Goal: Task Accomplishment & Management: Complete application form

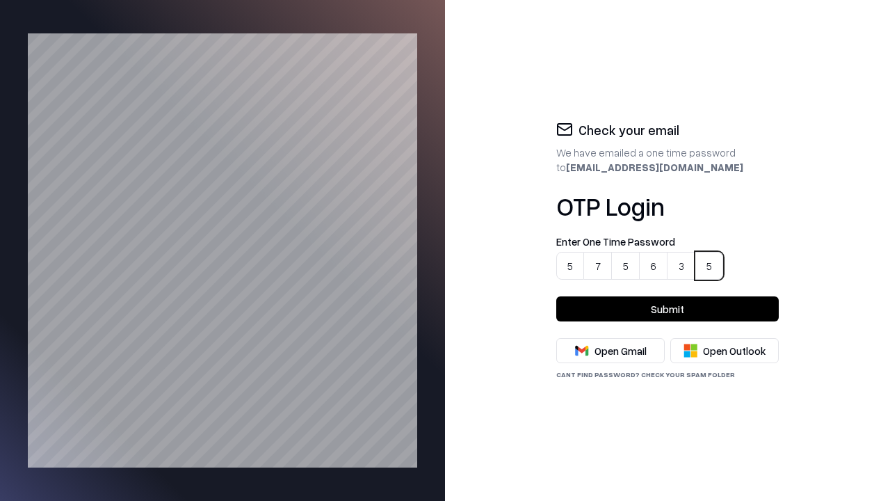
type input "******"
click at [668, 309] on button "Submit" at bounding box center [667, 308] width 223 height 25
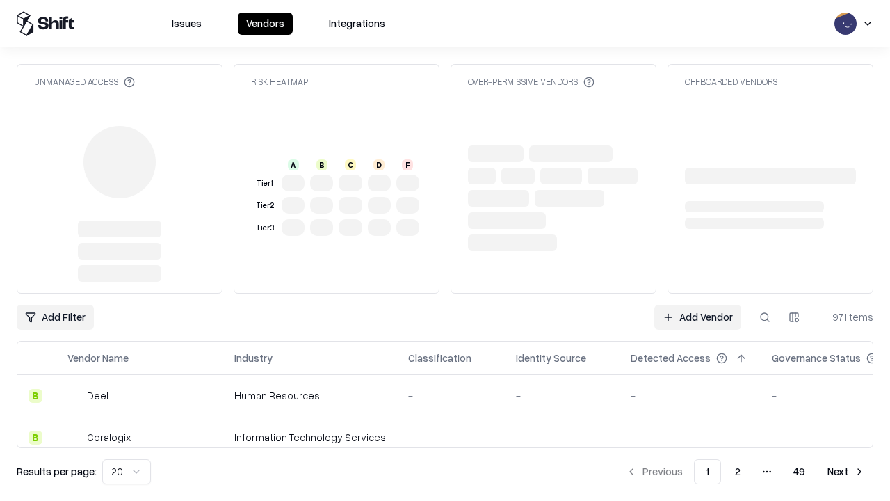
click at [698, 305] on link "Add Vendor" at bounding box center [698, 317] width 87 height 25
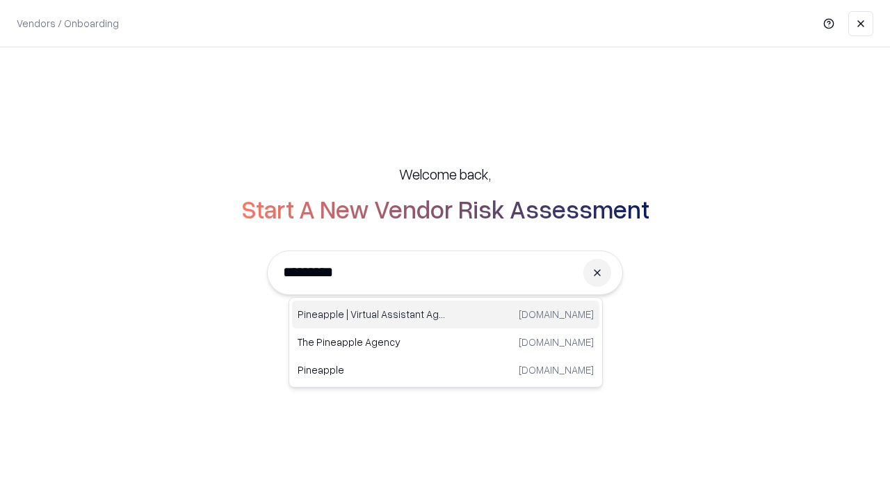
click at [446, 314] on div "Pineapple | Virtual Assistant Agency [DOMAIN_NAME]" at bounding box center [445, 315] width 307 height 28
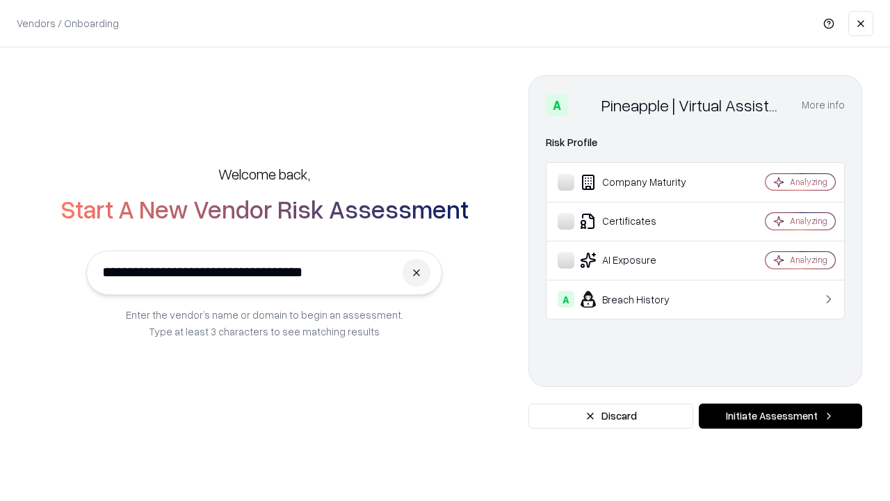
type input "**********"
click at [780, 416] on button "Initiate Assessment" at bounding box center [780, 415] width 163 height 25
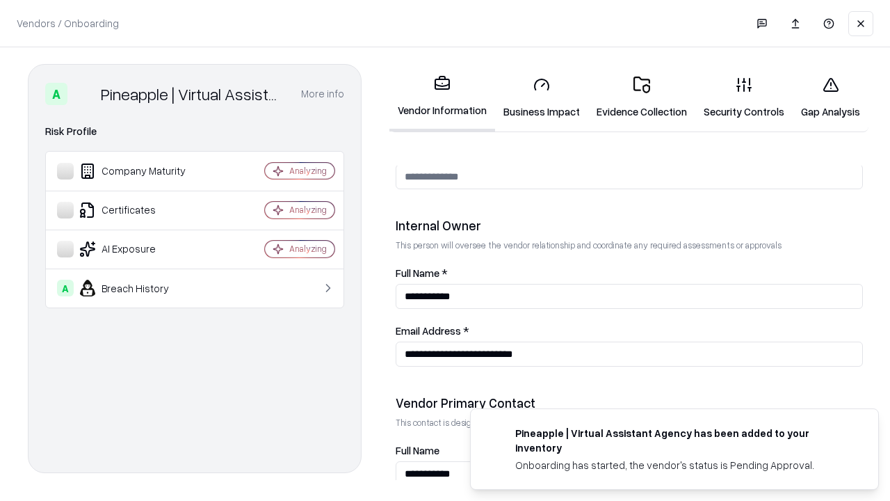
scroll to position [721, 0]
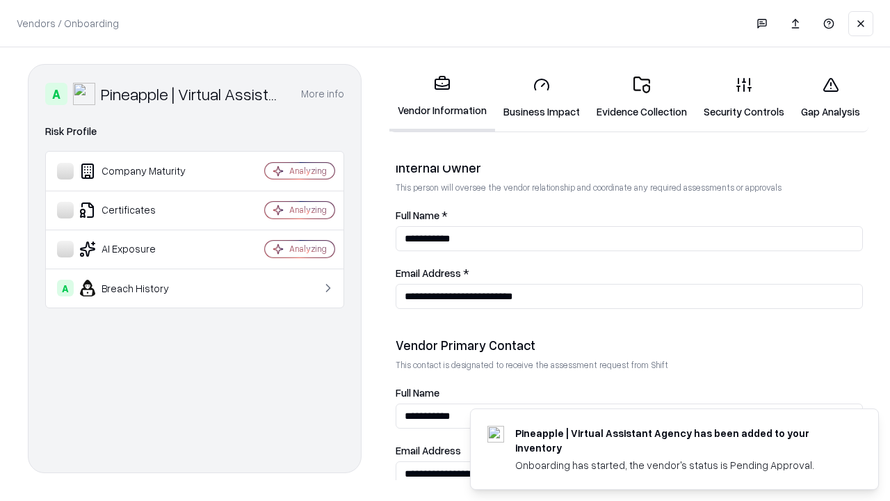
click at [536, 97] on link "Business Impact" at bounding box center [541, 97] width 93 height 65
click at [822, 97] on link "Gap Analysis" at bounding box center [831, 97] width 76 height 65
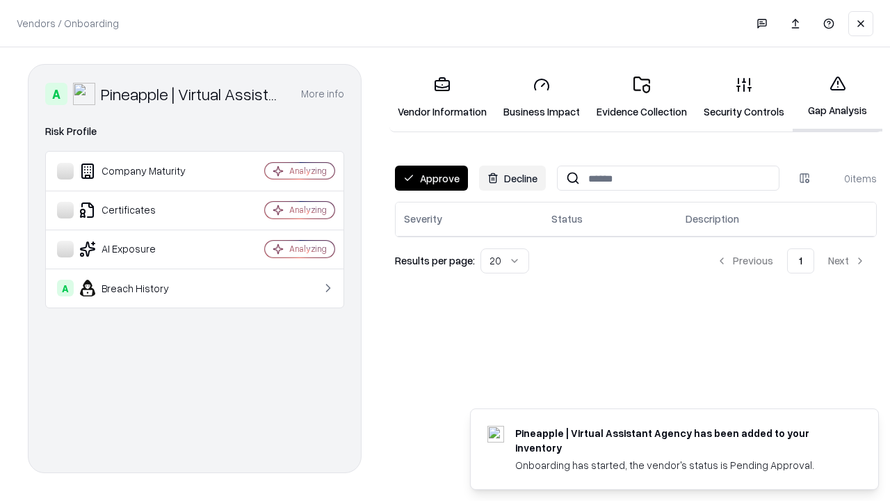
click at [431, 178] on button "Approve" at bounding box center [431, 178] width 73 height 25
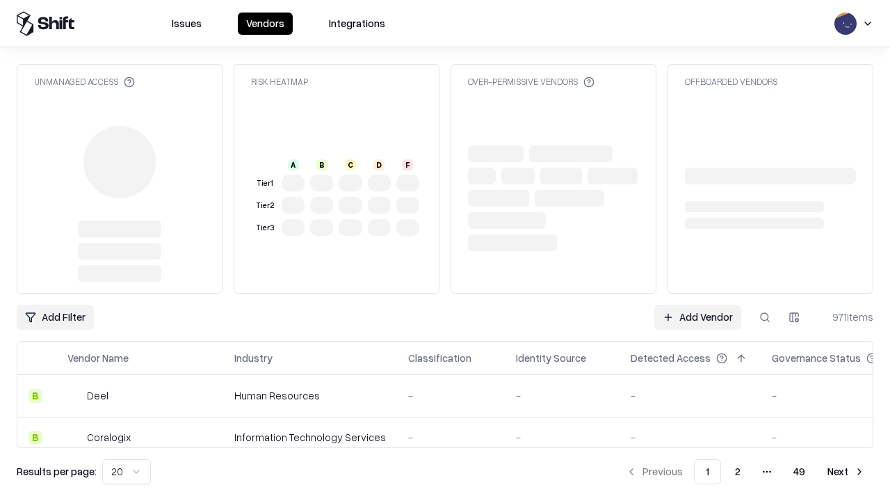
click at [698, 317] on link "Add Vendor" at bounding box center [698, 317] width 87 height 25
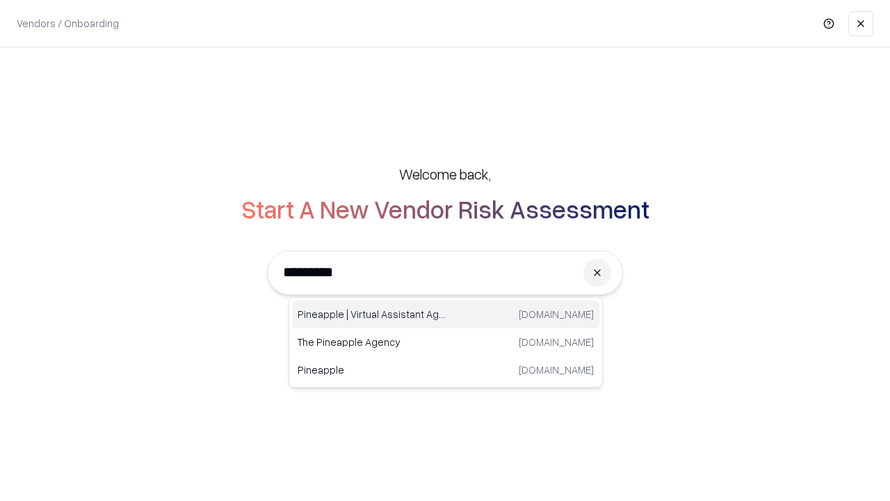
click at [446, 314] on div "Pineapple | Virtual Assistant Agency [DOMAIN_NAME]" at bounding box center [445, 315] width 307 height 28
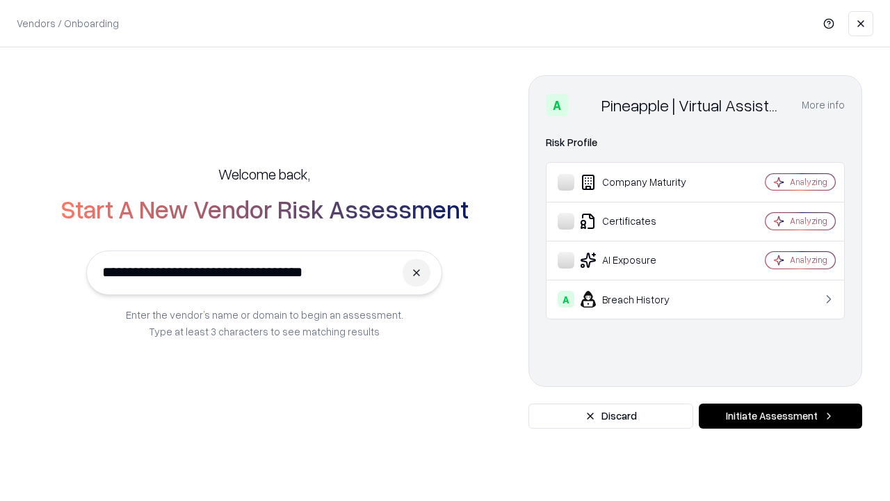
type input "**********"
click at [780, 416] on button "Initiate Assessment" at bounding box center [780, 415] width 163 height 25
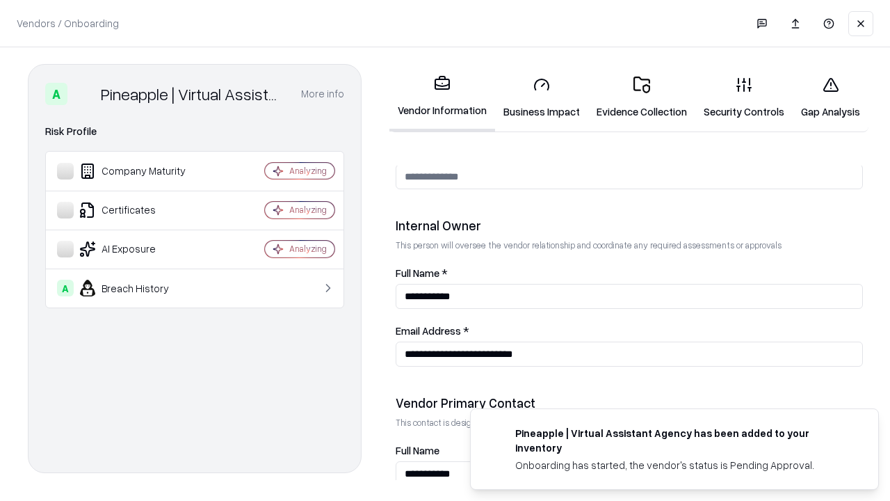
scroll to position [721, 0]
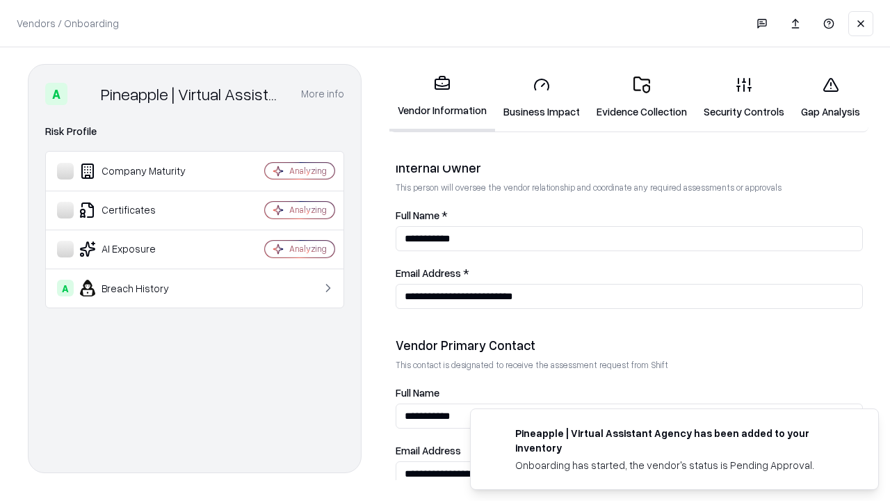
click at [822, 97] on link "Gap Analysis" at bounding box center [831, 97] width 76 height 65
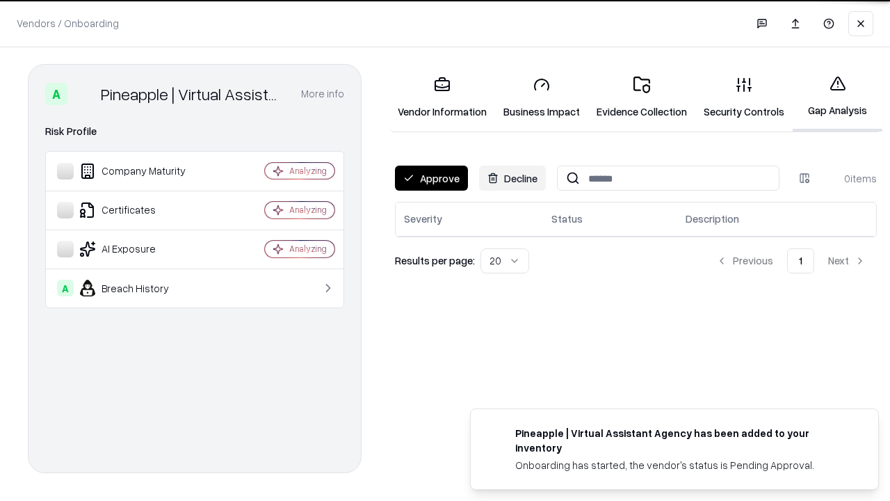
click at [431, 178] on button "Approve" at bounding box center [431, 178] width 73 height 25
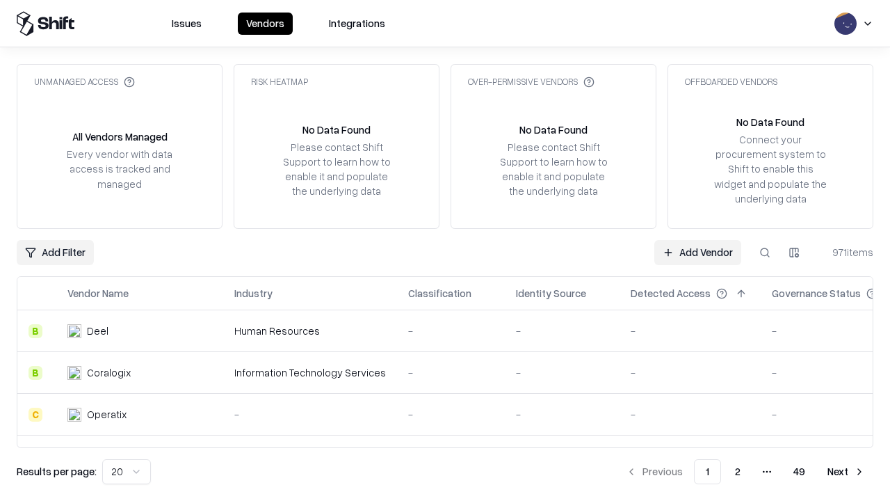
click at [698, 252] on link "Add Vendor" at bounding box center [698, 252] width 87 height 25
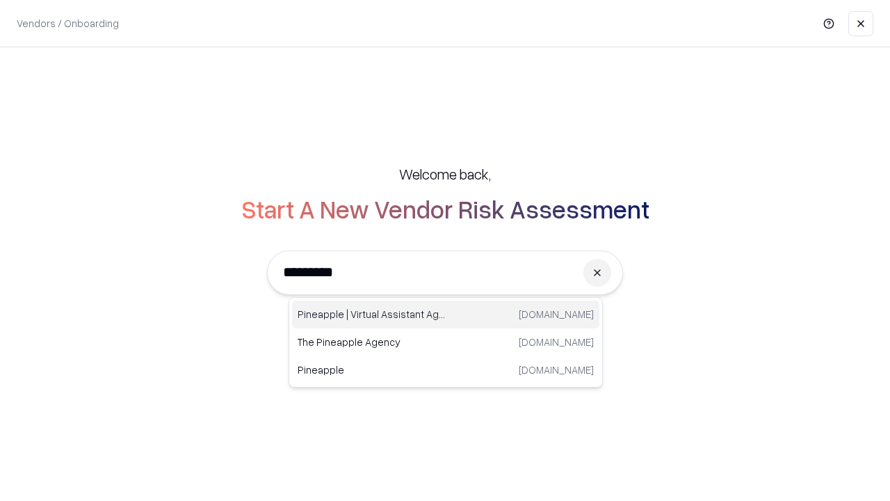
click at [446, 314] on div "Pineapple | Virtual Assistant Agency [DOMAIN_NAME]" at bounding box center [445, 315] width 307 height 28
type input "**********"
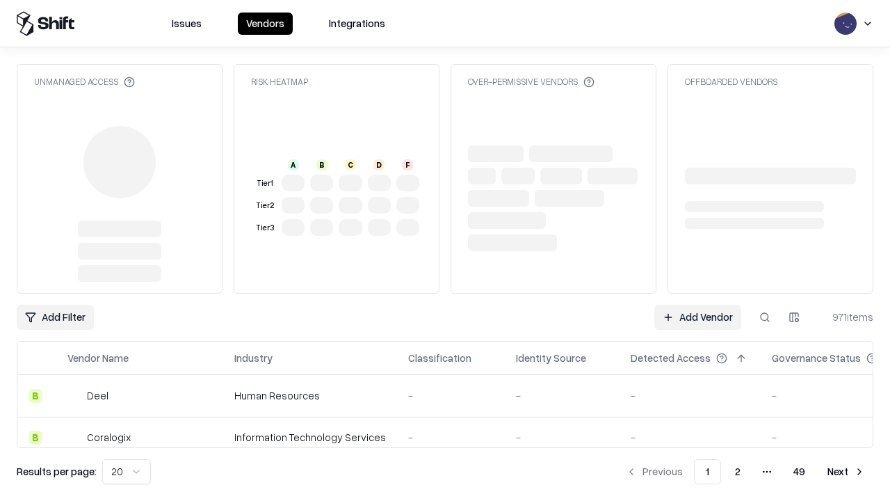
click at [698, 317] on link "Add Vendor" at bounding box center [698, 317] width 87 height 25
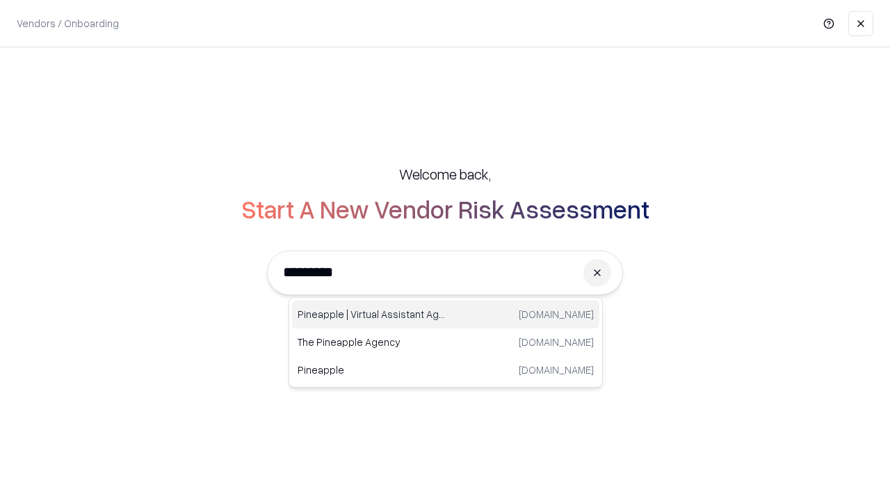
click at [446, 314] on div "Pineapple | Virtual Assistant Agency [DOMAIN_NAME]" at bounding box center [445, 315] width 307 height 28
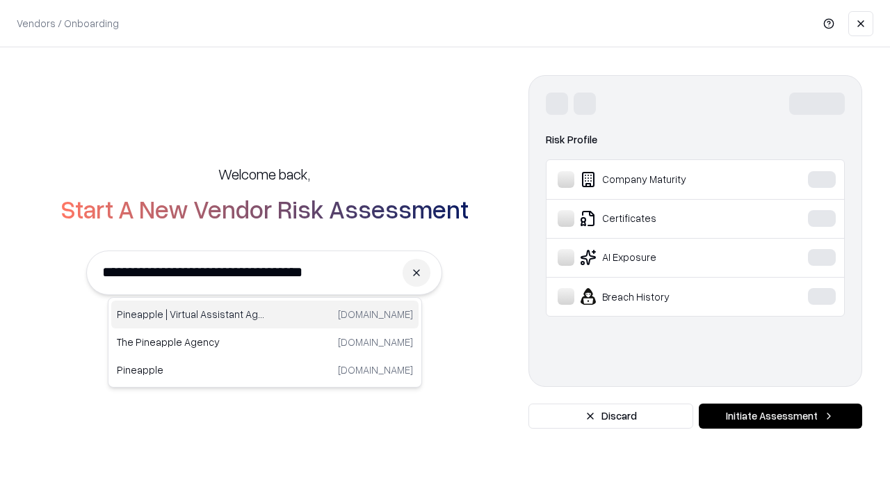
type input "**********"
click at [780, 416] on button "Initiate Assessment" at bounding box center [780, 415] width 163 height 25
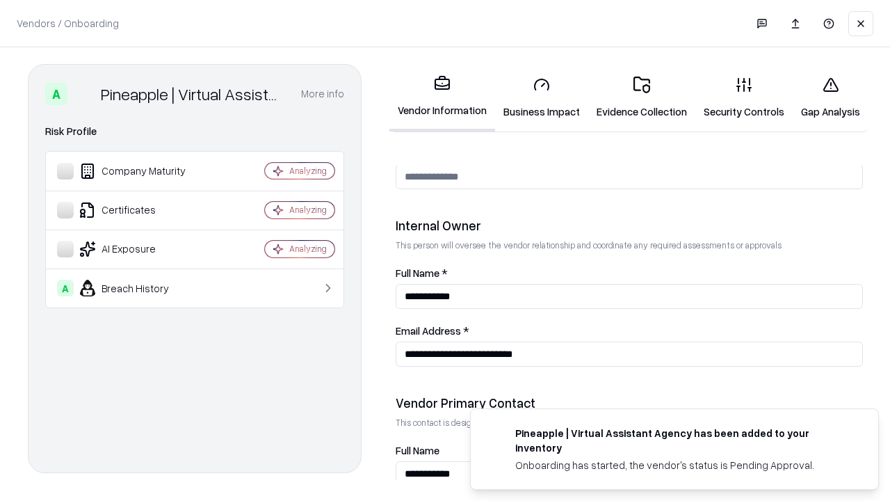
scroll to position [721, 0]
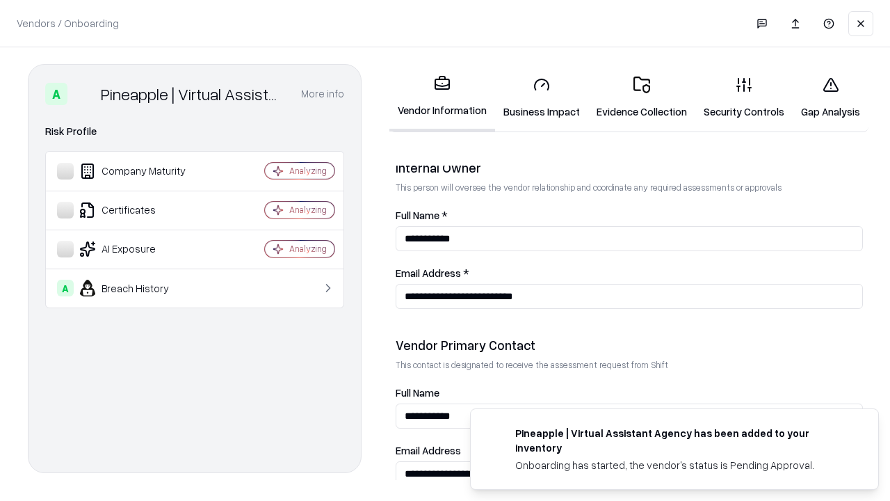
click at [536, 97] on link "Business Impact" at bounding box center [541, 97] width 93 height 65
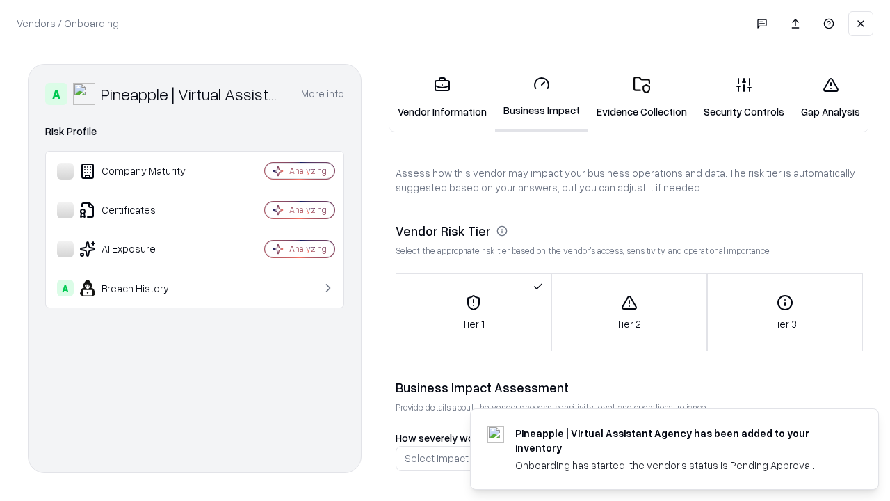
click at [822, 97] on link "Gap Analysis" at bounding box center [831, 97] width 76 height 65
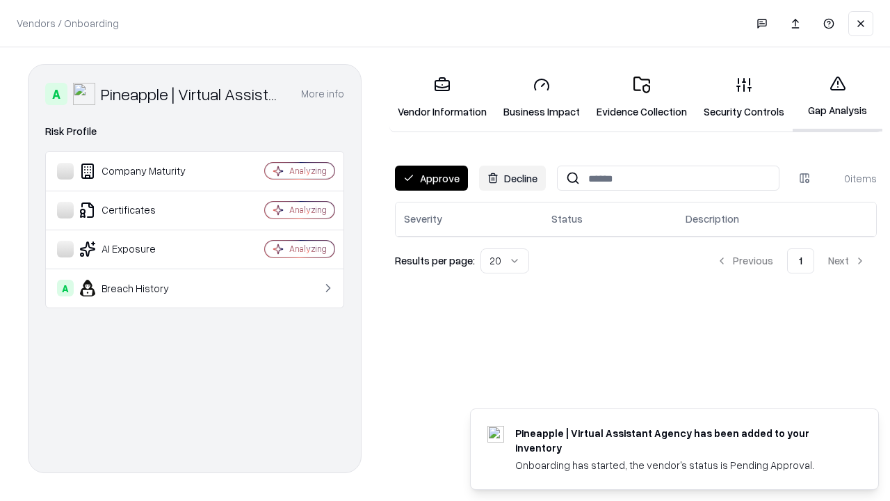
click at [431, 178] on button "Approve" at bounding box center [431, 178] width 73 height 25
